Goal: Task Accomplishment & Management: Use online tool/utility

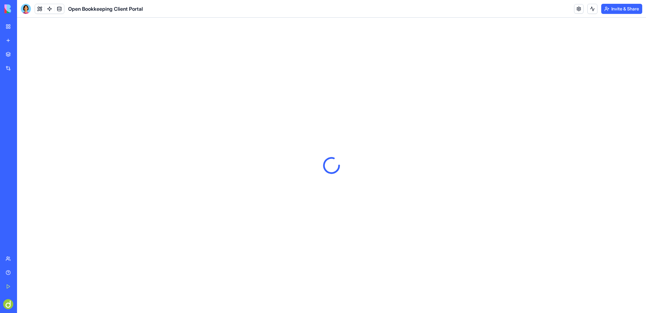
click at [23, 125] on div "Open Bookkeeping Client Portal" at bounding box center [15, 126] width 18 height 6
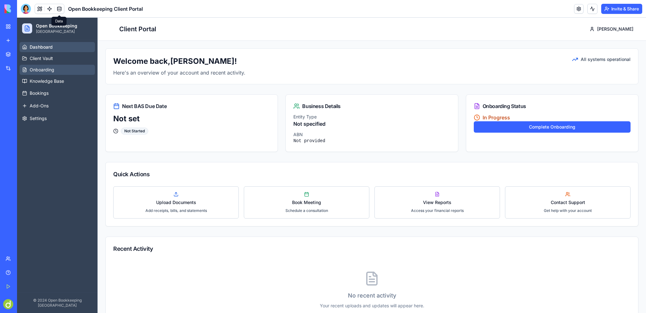
click at [40, 71] on span "Onboarding" at bounding box center [42, 70] width 25 height 6
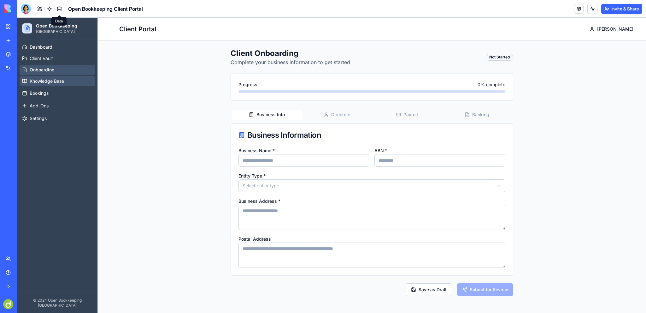
click at [54, 77] on link "Knowledge Base" at bounding box center [57, 81] width 75 height 10
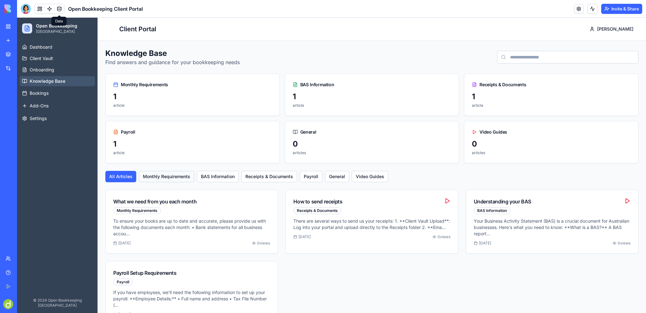
click at [175, 173] on button "Monthly Requirements" at bounding box center [167, 176] width 56 height 11
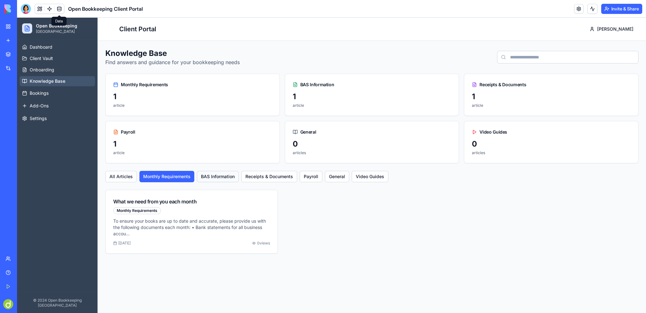
click at [224, 173] on button "BAS Information" at bounding box center [218, 176] width 42 height 11
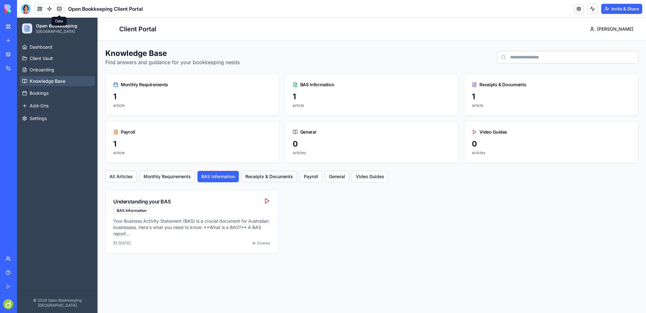
click at [282, 179] on button "Receipts & Documents" at bounding box center [269, 176] width 56 height 11
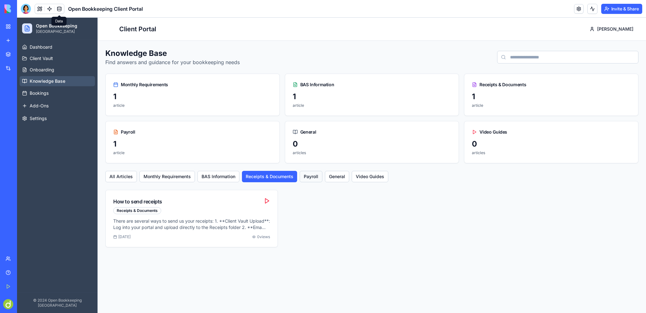
click at [318, 175] on button "Payroll" at bounding box center [311, 176] width 23 height 11
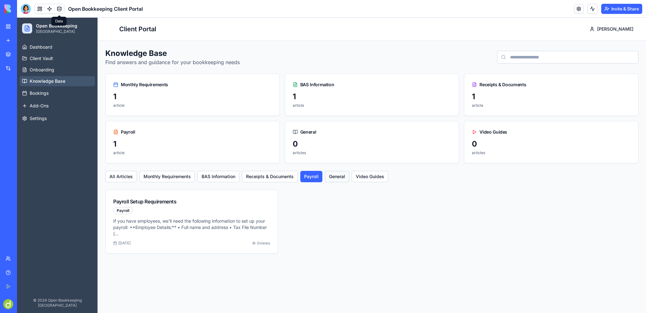
click at [337, 175] on button "General" at bounding box center [337, 176] width 24 height 11
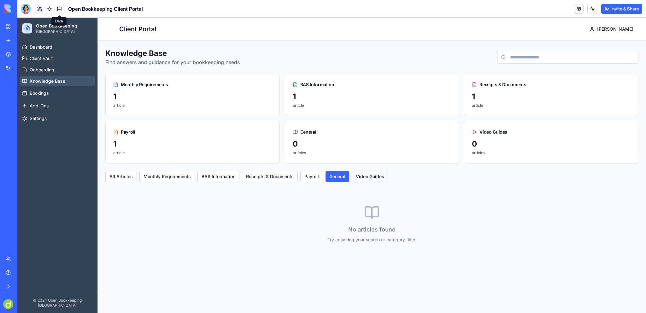
click at [368, 174] on button "Video Guides" at bounding box center [370, 176] width 37 height 11
click at [39, 108] on span "Add-Ons" at bounding box center [39, 106] width 19 height 6
click at [39, 118] on span "Settings" at bounding box center [38, 118] width 17 height 6
click at [43, 118] on span "Settings" at bounding box center [38, 118] width 17 height 6
click at [43, 105] on span "Add-Ons" at bounding box center [39, 106] width 19 height 6
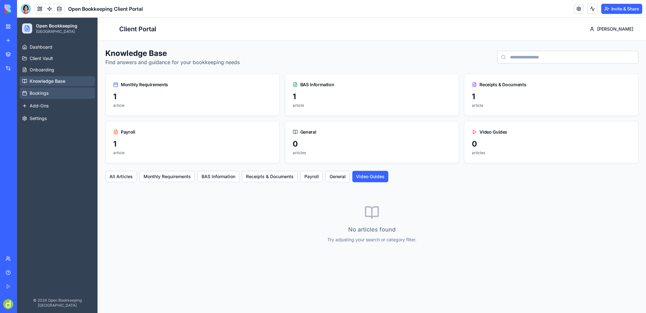
click at [50, 88] on button "Bookings" at bounding box center [57, 92] width 75 height 11
click at [49, 68] on span "Onboarding" at bounding box center [42, 70] width 25 height 6
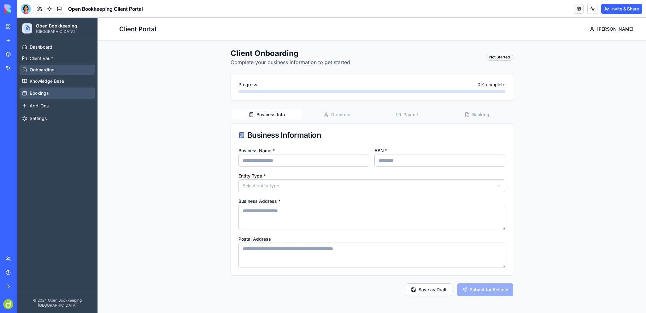
click at [44, 91] on span "Bookings" at bounding box center [39, 93] width 19 height 6
click at [150, 95] on div "Client Onboarding Complete your business information to get started Not Started…" at bounding box center [372, 172] width 548 height 262
click at [44, 82] on span "Knowledge Base" at bounding box center [47, 81] width 34 height 6
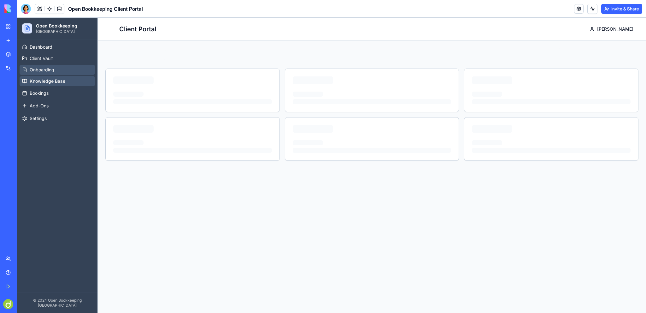
click at [39, 69] on span "Onboarding" at bounding box center [42, 70] width 25 height 6
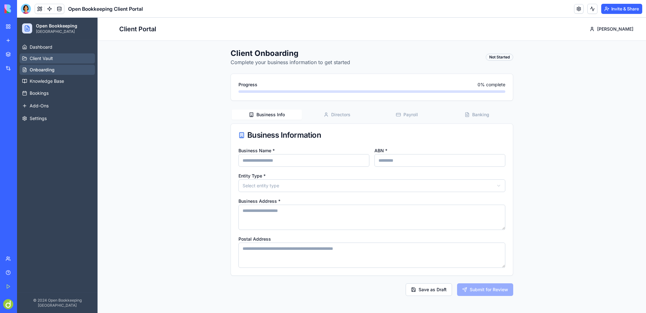
click at [40, 57] on span "Client Vault" at bounding box center [41, 58] width 23 height 6
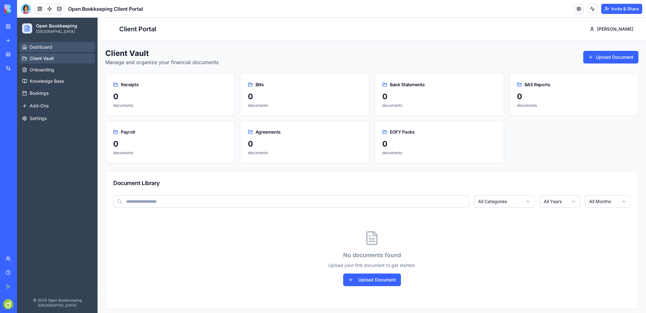
click at [41, 46] on span "Dashboard" at bounding box center [41, 47] width 23 height 6
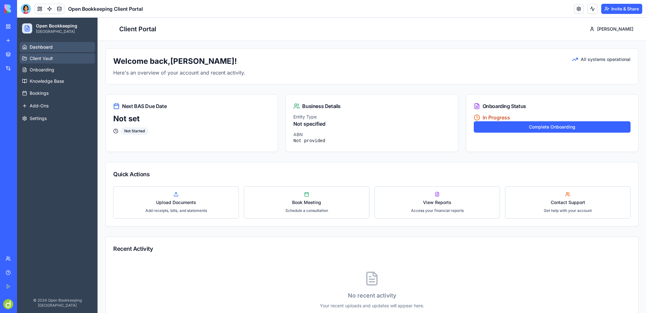
click at [41, 57] on span "Client Vault" at bounding box center [41, 58] width 23 height 6
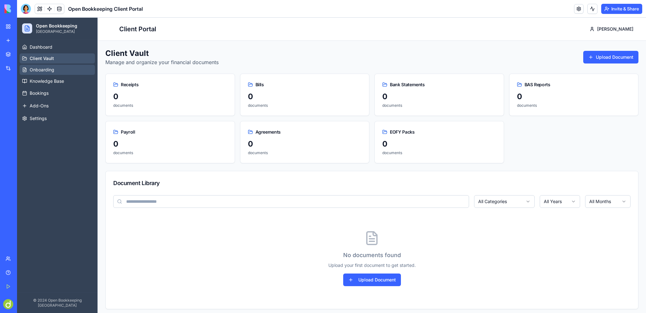
click at [40, 69] on span "Onboarding" at bounding box center [42, 70] width 25 height 6
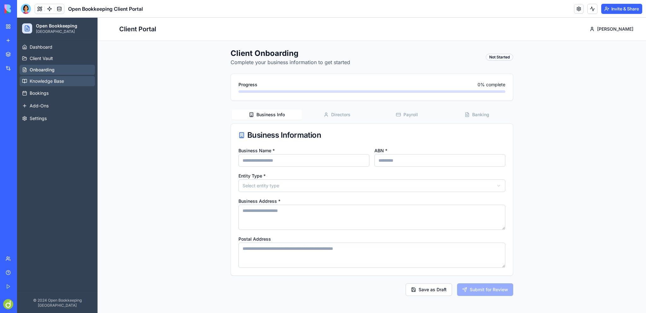
click at [42, 79] on span "Knowledge Base" at bounding box center [47, 81] width 34 height 6
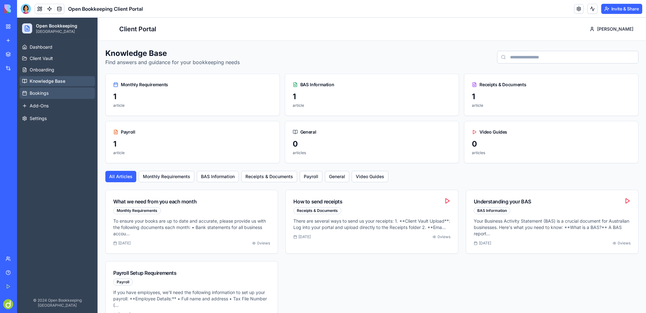
click at [38, 93] on span "Bookings" at bounding box center [39, 93] width 19 height 6
click at [37, 106] on span "Add-Ons" at bounding box center [39, 106] width 19 height 6
click at [35, 119] on span "Settings" at bounding box center [38, 118] width 17 height 6
click at [23, 56] on div "Marketplace" at bounding box center [19, 54] width 8 height 6
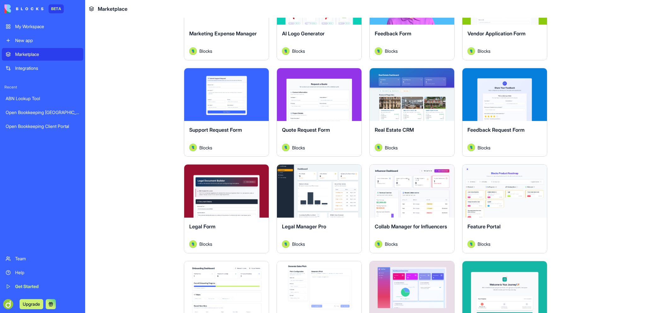
scroll to position [789, 0]
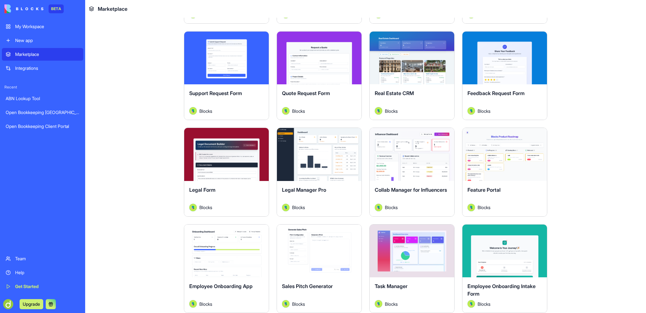
click at [325, 138] on div "Explore" at bounding box center [319, 154] width 85 height 53
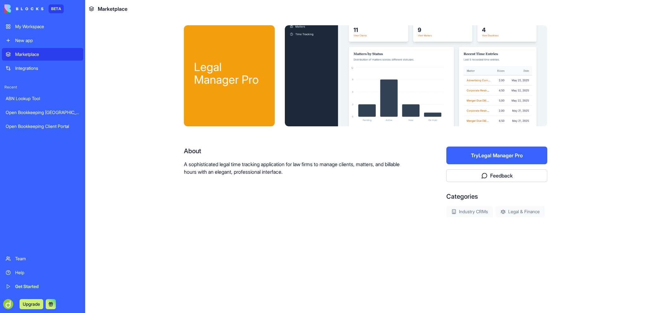
click at [498, 153] on button "Try Legal Manager Pro" at bounding box center [496, 155] width 101 height 18
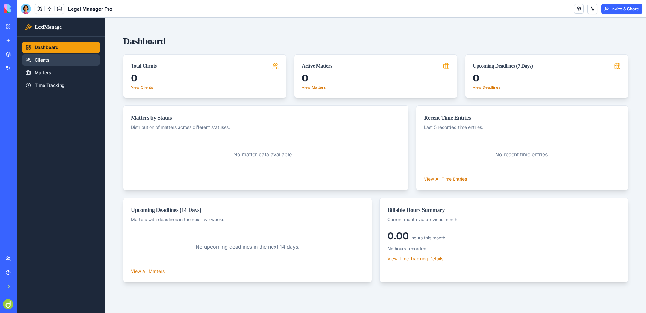
click at [38, 58] on link "Clients" at bounding box center [61, 59] width 78 height 11
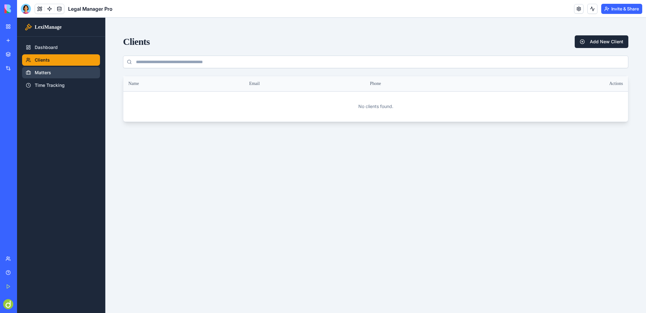
click at [38, 75] on link "Matters" at bounding box center [61, 72] width 78 height 11
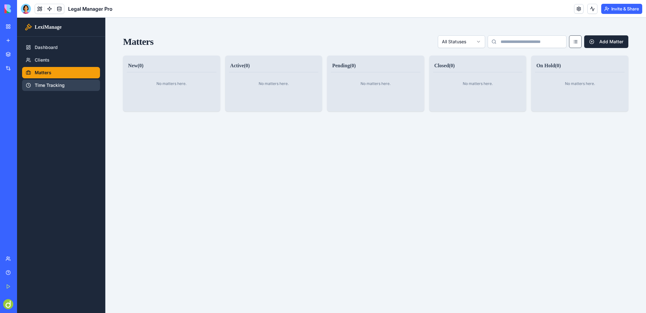
click at [44, 87] on link "Time Tracking" at bounding box center [61, 84] width 78 height 11
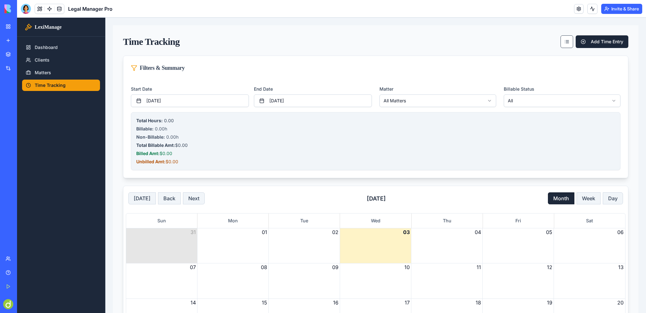
click at [23, 25] on div "My Workspace" at bounding box center [19, 26] width 8 height 6
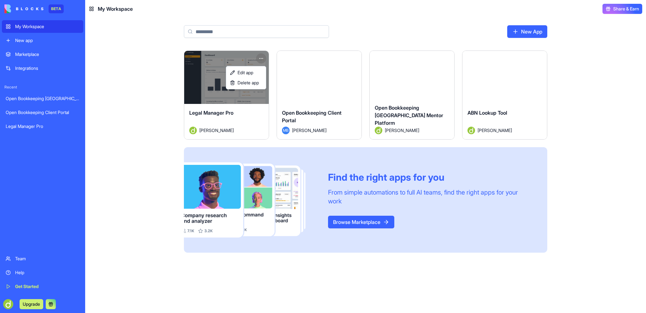
click at [259, 59] on html "BETA My Workspace New app Marketplace Integrations Recent Open Bookkeeping Aust…" at bounding box center [323, 156] width 646 height 313
click at [247, 83] on span "Delete app" at bounding box center [248, 82] width 21 height 6
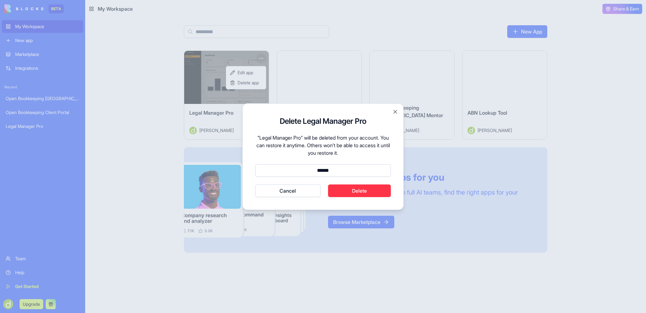
type input "******"
click at [364, 192] on button "Delete" at bounding box center [359, 190] width 63 height 13
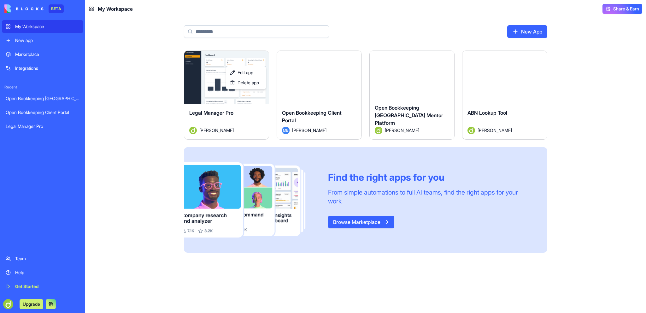
click at [510, 78] on html "BETA My Workspace New app Marketplace Integrations Recent Open Bookkeeping Aust…" at bounding box center [323, 156] width 646 height 313
click at [507, 76] on button "Launch" at bounding box center [504, 77] width 47 height 13
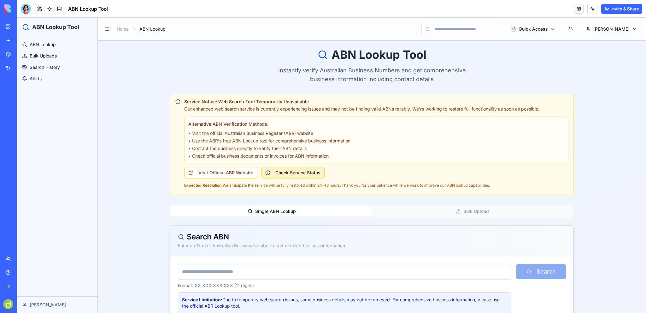
click at [295, 173] on button "Check Service Status" at bounding box center [292, 172] width 63 height 11
